Goal: Complete application form: Complete application form

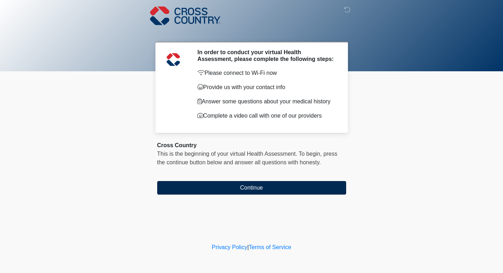
click at [251, 191] on button "Continue" at bounding box center [251, 188] width 189 height 14
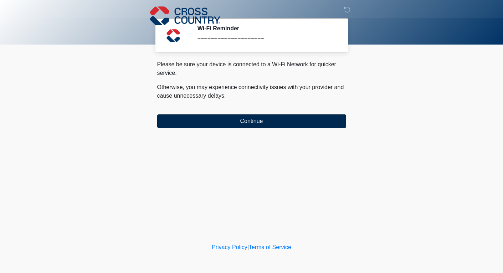
click at [255, 122] on button "Continue" at bounding box center [251, 122] width 189 height 14
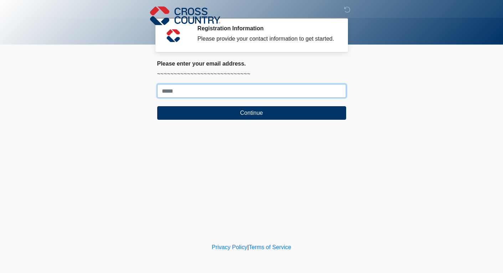
click at [206, 98] on input "Where should we email your response?" at bounding box center [251, 91] width 189 height 14
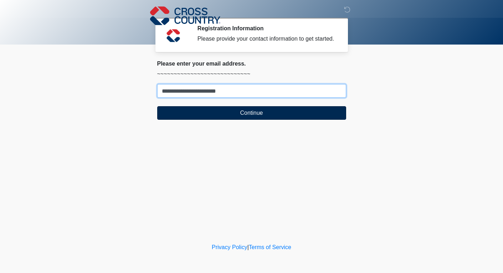
type input "**********"
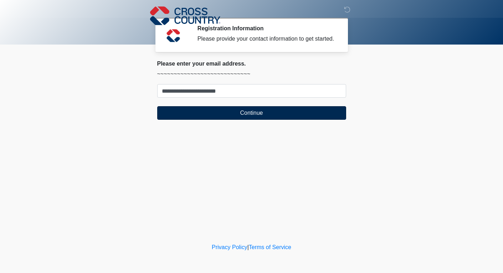
click at [226, 120] on button "Continue" at bounding box center [251, 113] width 189 height 14
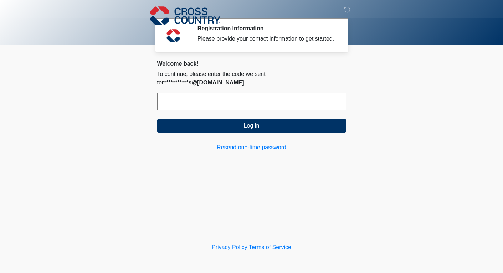
click at [239, 111] on input "text" at bounding box center [251, 102] width 189 height 18
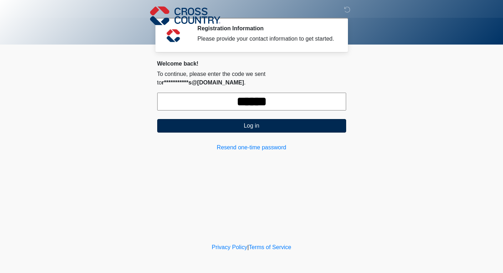
type input "******"
click at [264, 133] on button "Log in" at bounding box center [251, 126] width 189 height 14
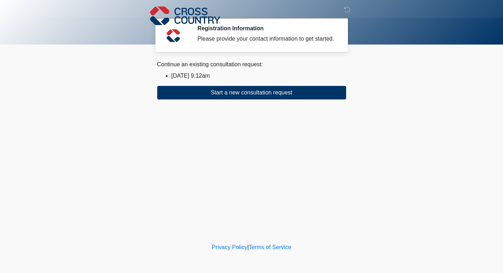
click at [212, 75] on div "Continue an existing consultation request: 2025/08/29 9:12am Start a new consul…" at bounding box center [251, 79] width 189 height 39
click at [218, 69] on div "Continue an existing consultation request:" at bounding box center [251, 64] width 189 height 9
click at [387, 131] on body "‎ ‎ ‎ Registration Information Please provide your contact information to get s…" at bounding box center [251, 136] width 503 height 273
click at [185, 80] on li "2025/08/29 9:12am" at bounding box center [259, 76] width 175 height 9
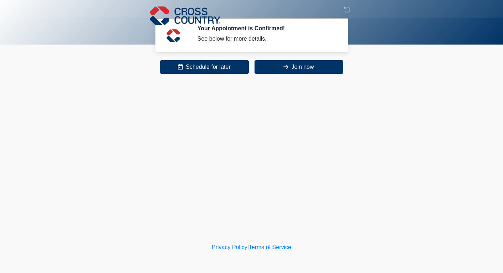
click at [230, 41] on div "See below for more details." at bounding box center [267, 39] width 138 height 9
click at [300, 66] on button "Join now" at bounding box center [299, 67] width 89 height 14
